Goal: Task Accomplishment & Management: Use online tool/utility

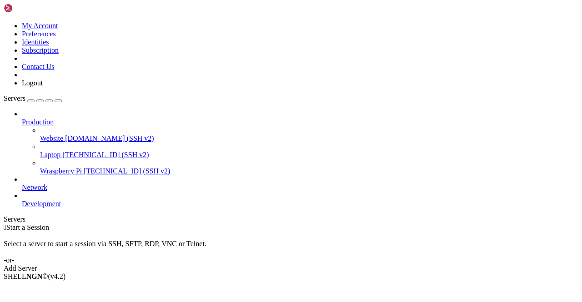
click at [321, 264] on link "Add Server" at bounding box center [291, 268] width 574 height 8
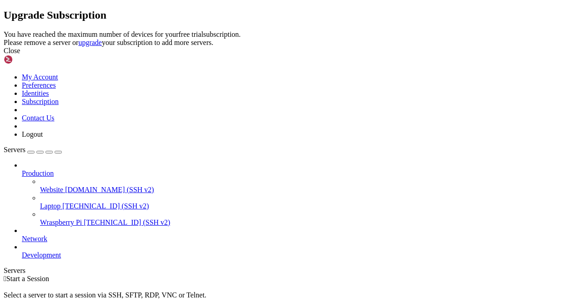
click at [414, 55] on div "Close" at bounding box center [291, 51] width 574 height 8
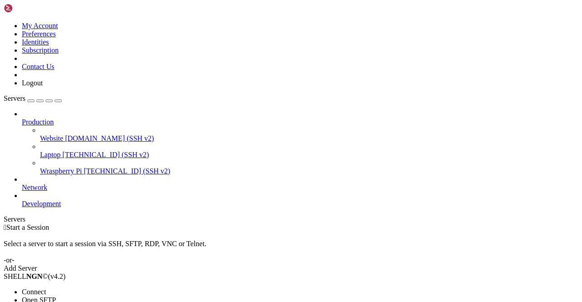
click at [46, 288] on span "Connect" at bounding box center [34, 292] width 24 height 8
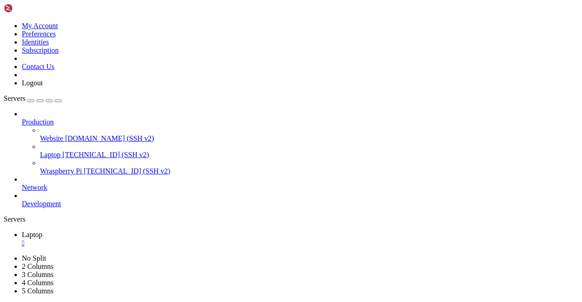
scroll to position [780, 0]
drag, startPoint x: 81, startPoint y: 490, endPoint x: 175, endPoint y: 536, distance: 105.1
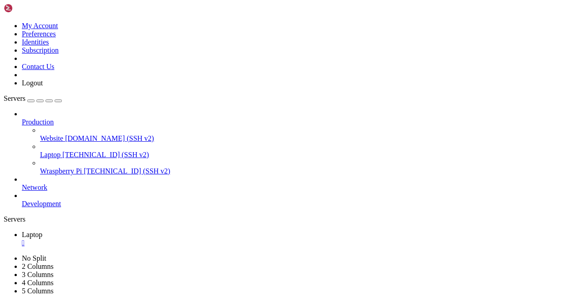
drag, startPoint x: 75, startPoint y: 623, endPoint x: 21, endPoint y: 431, distance: 200.2
drag, startPoint x: 21, startPoint y: 431, endPoint x: 20, endPoint y: 420, distance: 10.9
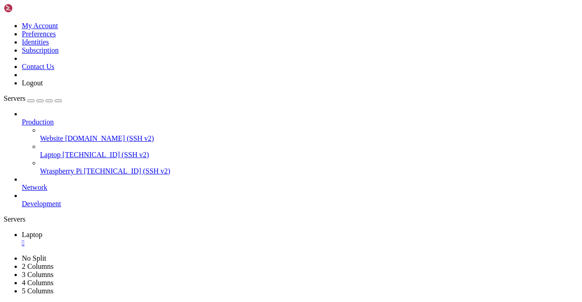
drag, startPoint x: 7, startPoint y: 462, endPoint x: 76, endPoint y: 624, distance: 176.1
click at [158, 239] on div "" at bounding box center [300, 243] width 556 height 8
